Goal: Check status

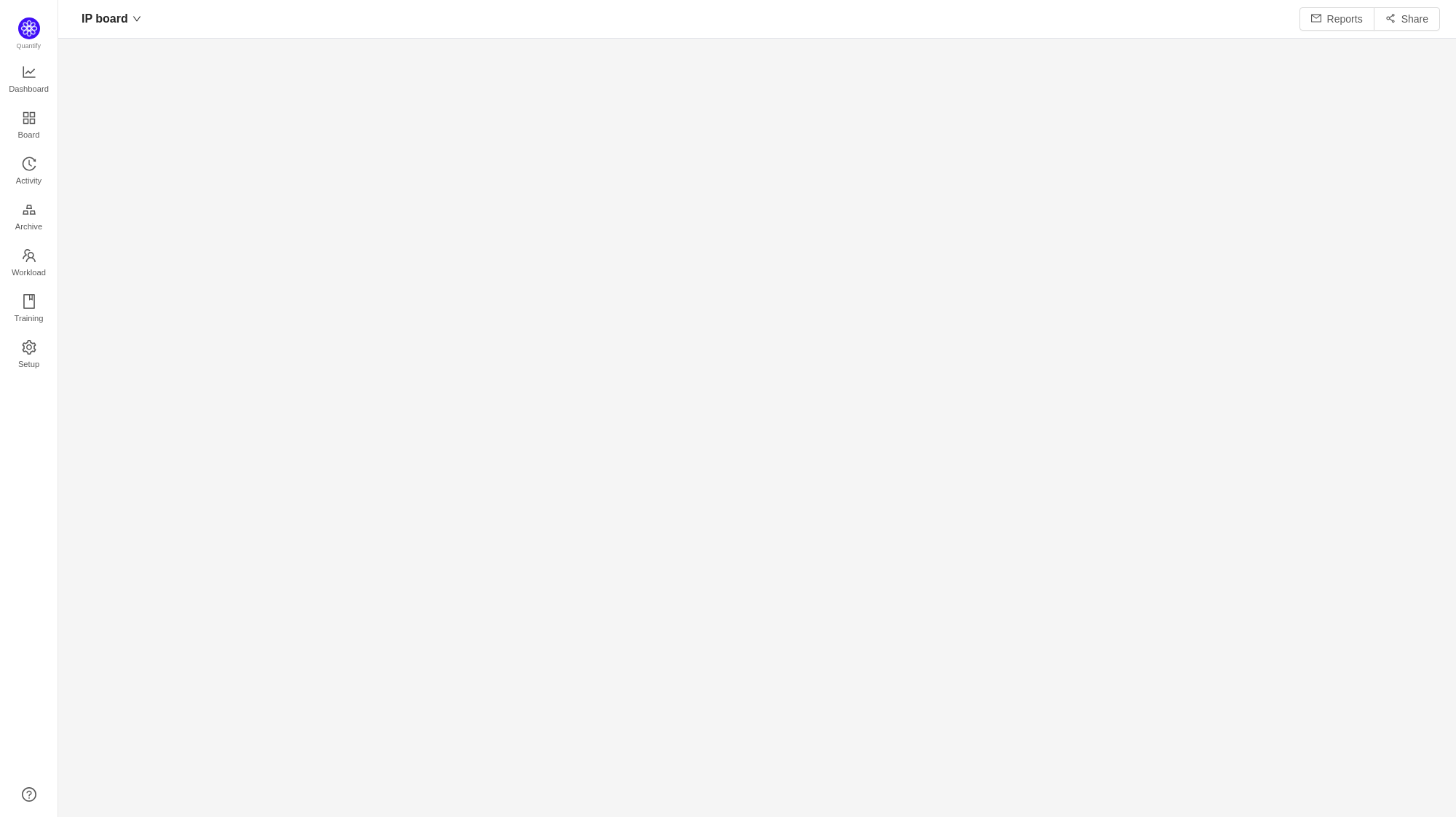
scroll to position [788, 1354]
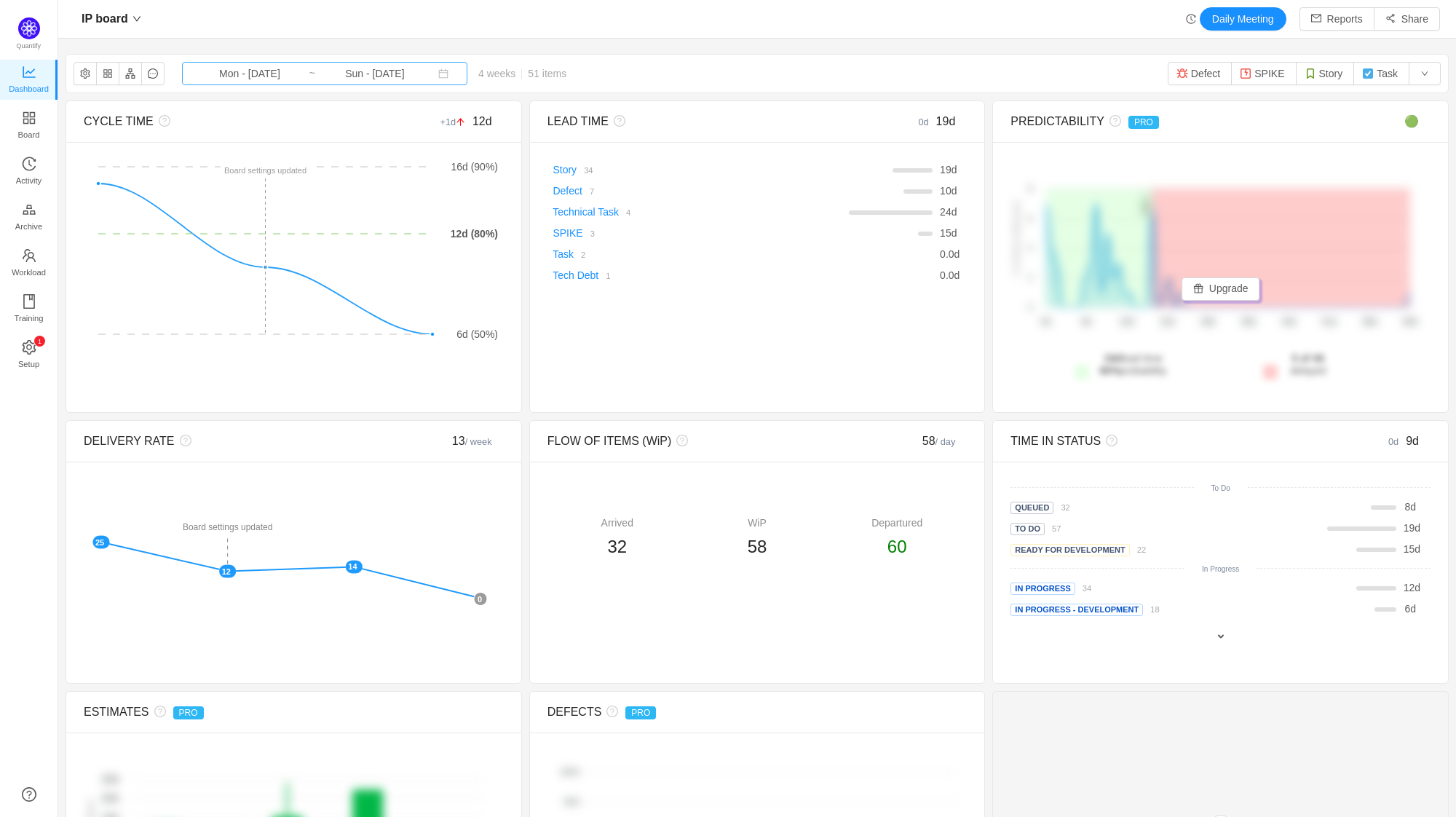
click at [275, 71] on input "Mon - [DATE]" at bounding box center [249, 73] width 118 height 16
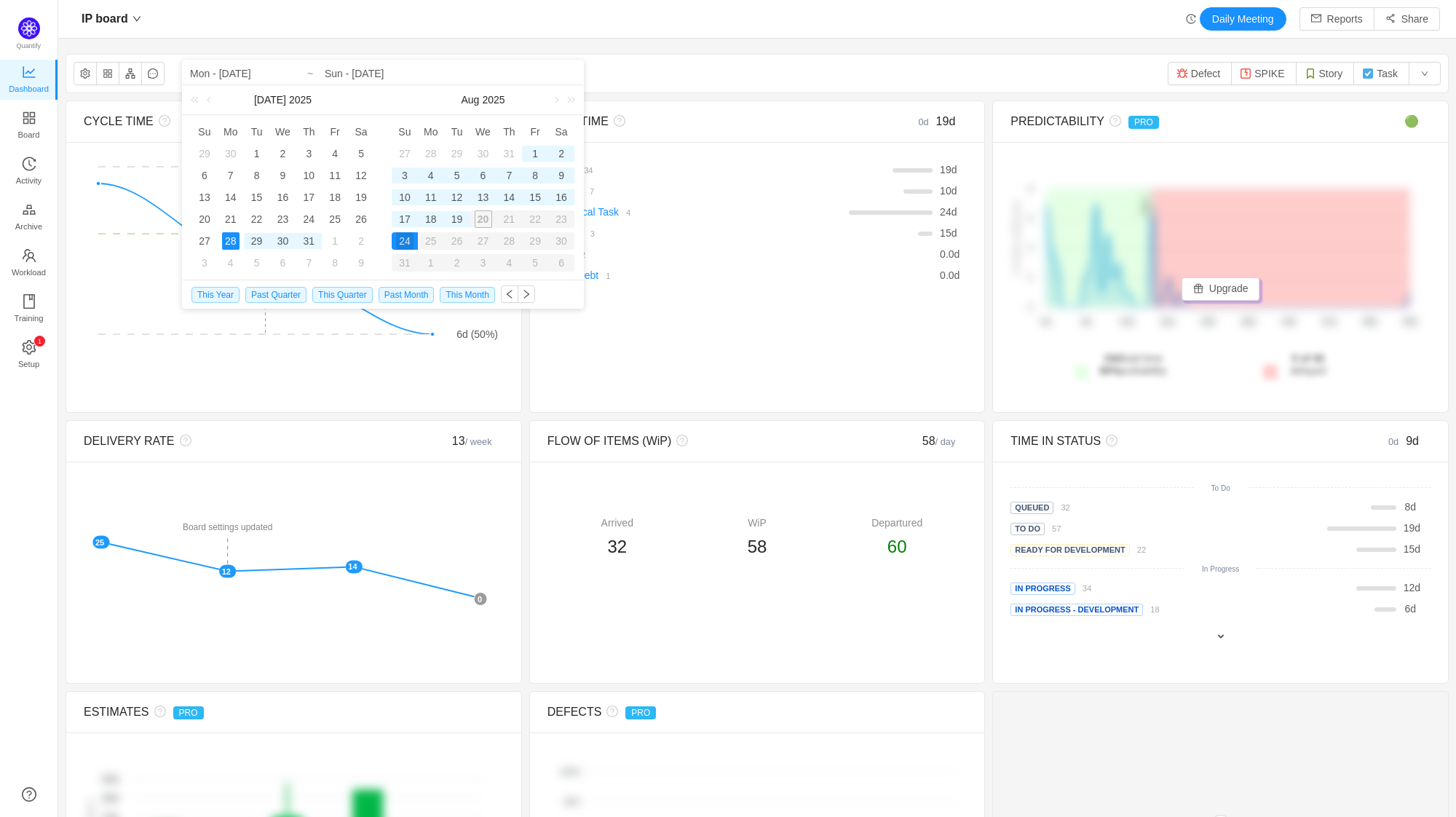
click at [484, 156] on div "30" at bounding box center [483, 153] width 17 height 17
click at [461, 201] on div "12" at bounding box center [457, 197] width 17 height 17
type input "Wed - [DATE]"
type input "Tue - [DATE]"
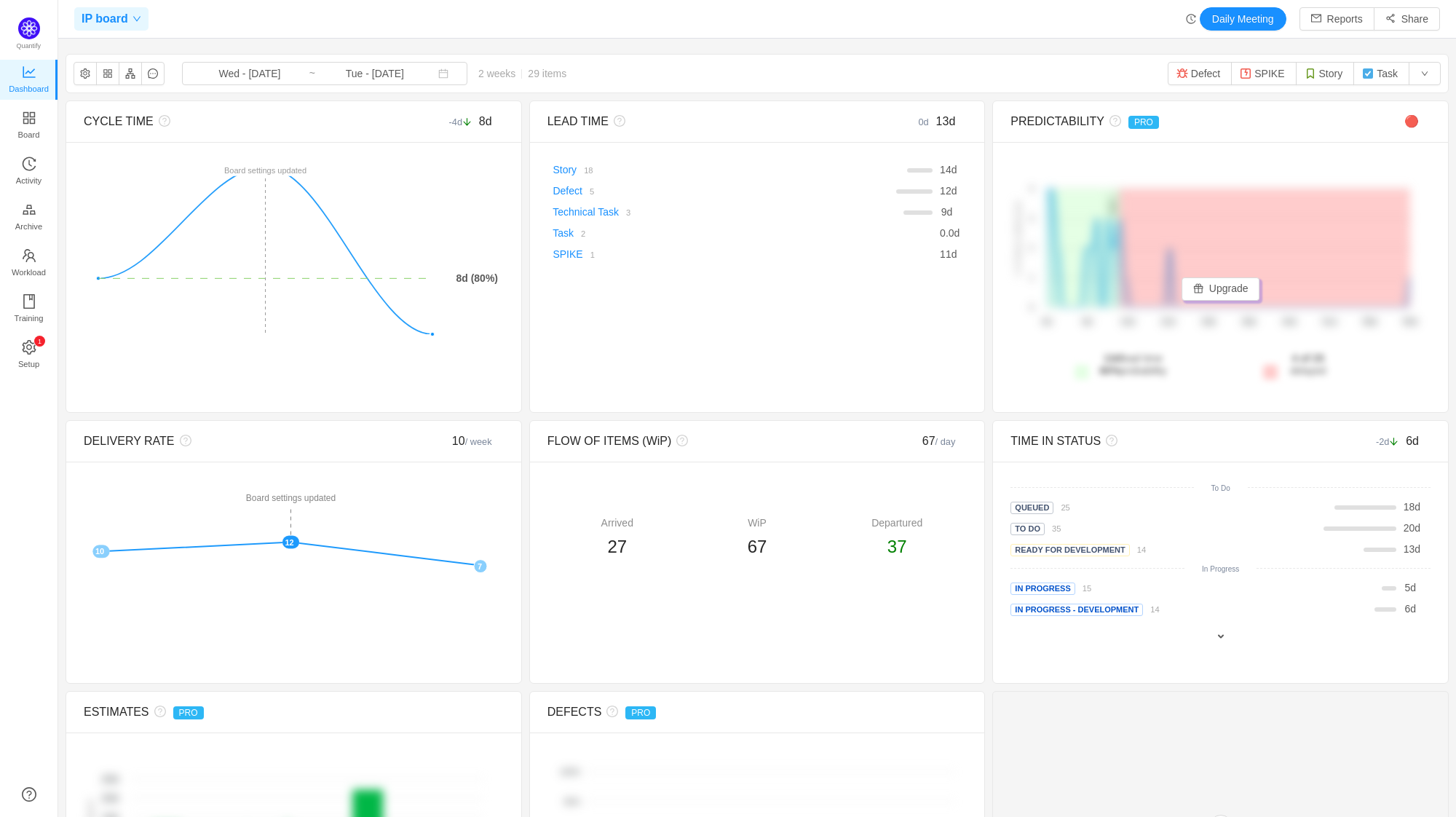
click at [108, 24] on span "IP board" at bounding box center [104, 19] width 46 height 24
